Goal: Register for event/course

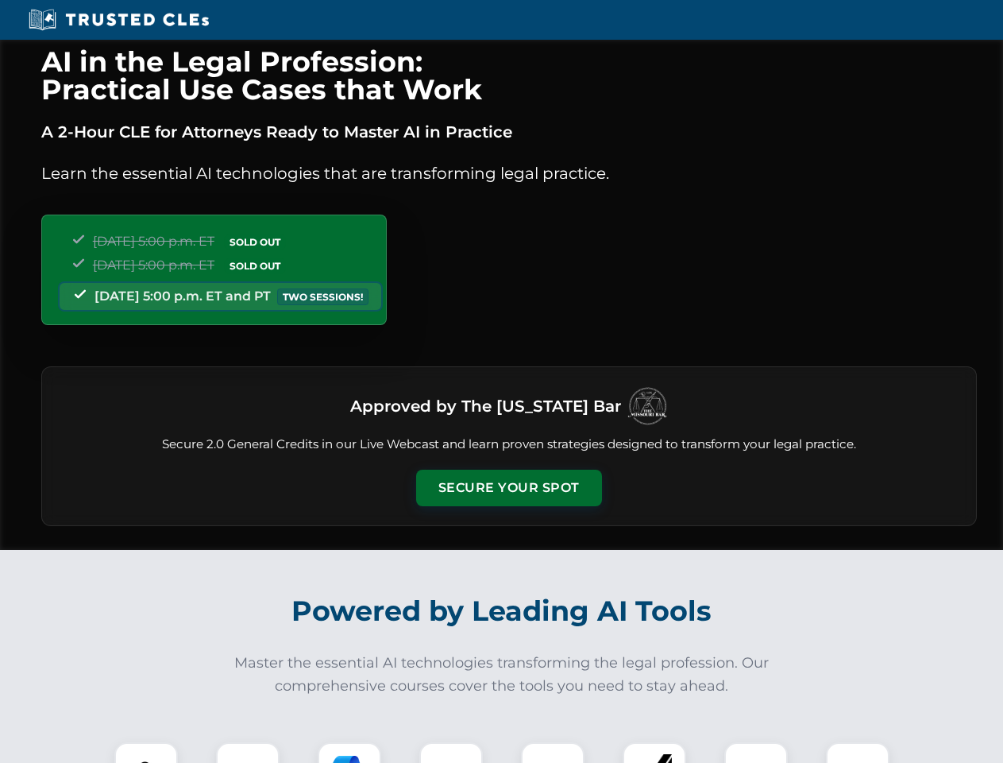
click at [508, 488] on button "Secure Your Spot" at bounding box center [509, 487] width 186 height 37
click at [146, 752] on img at bounding box center [146, 774] width 46 height 46
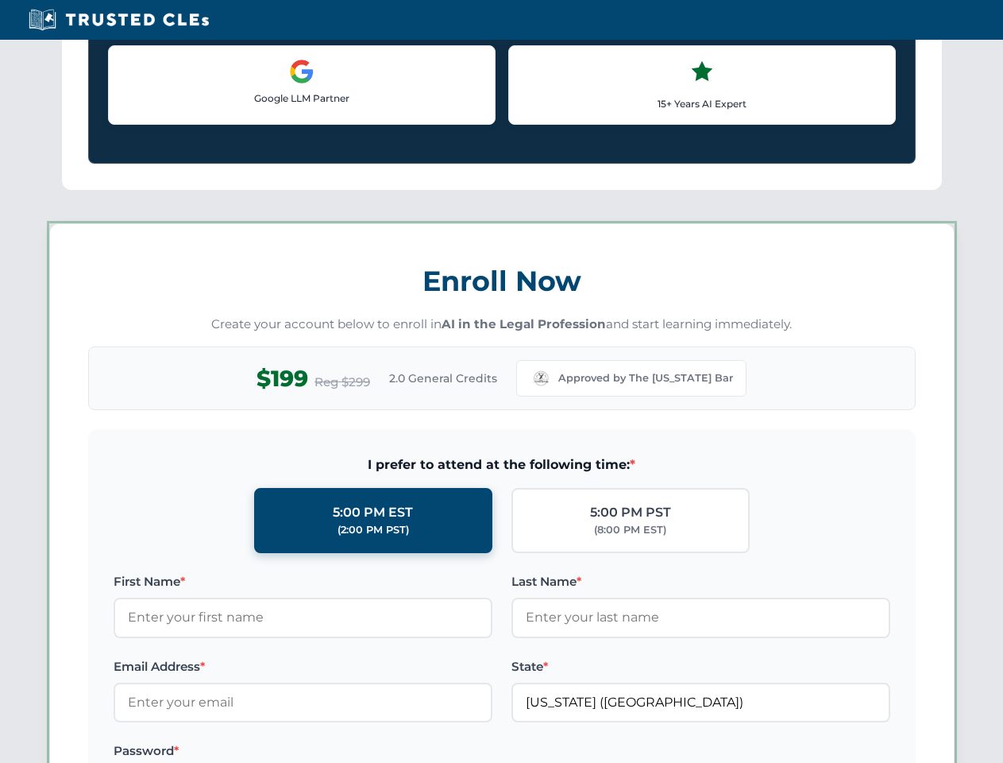
click at [349, 752] on label "Password *" at bounding box center [303, 750] width 379 height 19
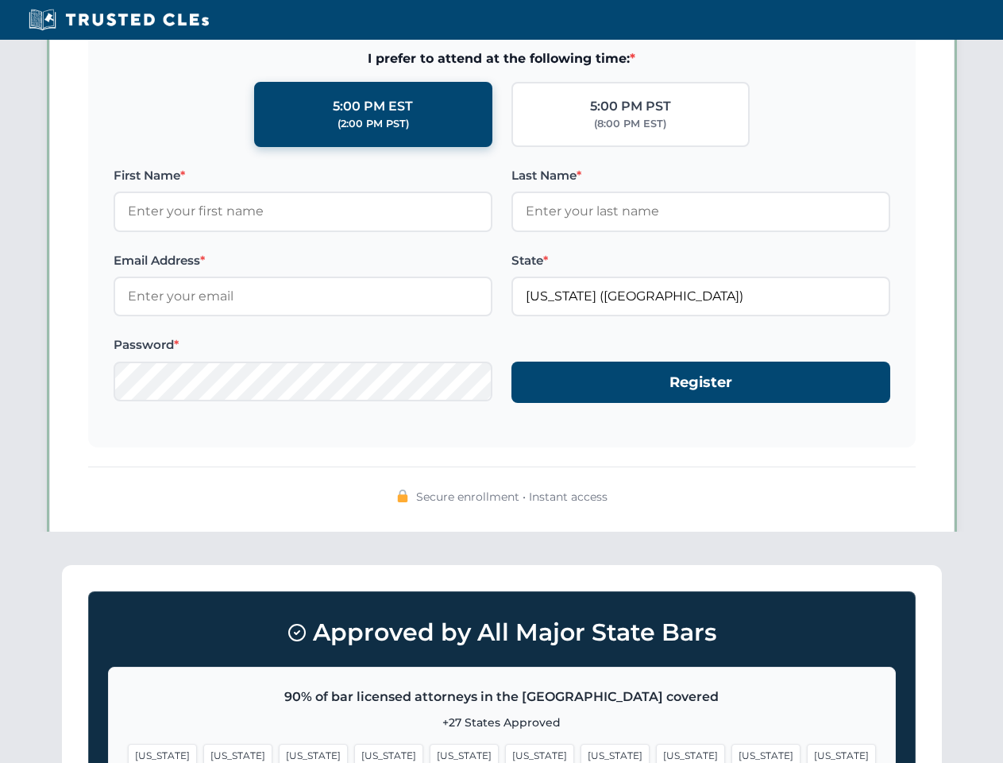
click at [732, 752] on span "[US_STATE]" at bounding box center [766, 754] width 69 height 23
